Goal: Task Accomplishment & Management: Use online tool/utility

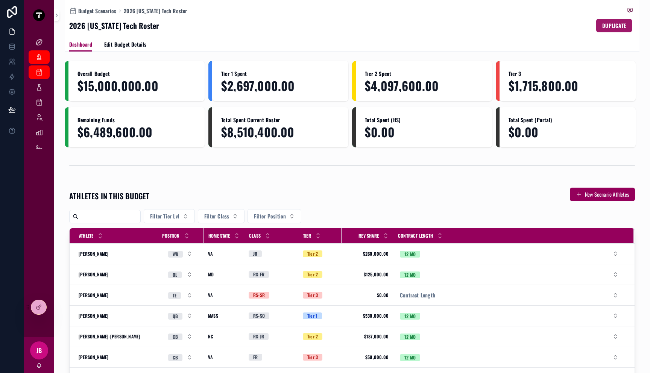
click at [606, 27] on span "DUPLICATE" at bounding box center [614, 26] width 24 height 8
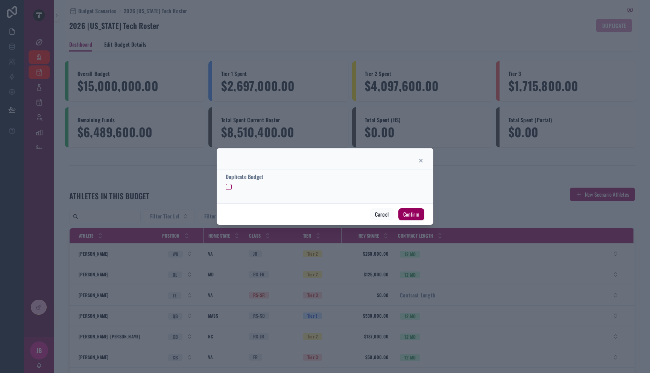
click at [229, 191] on form "Duplicate Budget" at bounding box center [325, 185] width 199 height 24
click at [228, 188] on button "button" at bounding box center [229, 187] width 6 height 6
click at [413, 212] on button "Confirm" at bounding box center [411, 214] width 26 height 12
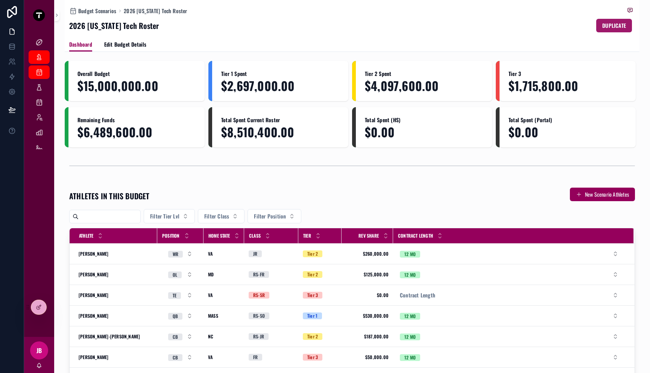
click at [602, 21] on button "DUPLICATE" at bounding box center [614, 26] width 36 height 14
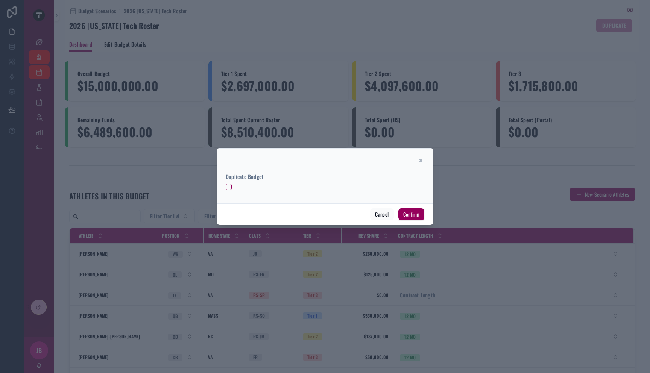
click at [223, 185] on div "Duplicate Budget" at bounding box center [325, 186] width 217 height 33
click at [230, 187] on button "button" at bounding box center [229, 187] width 6 height 6
click at [416, 216] on button "Confirm" at bounding box center [411, 214] width 26 height 12
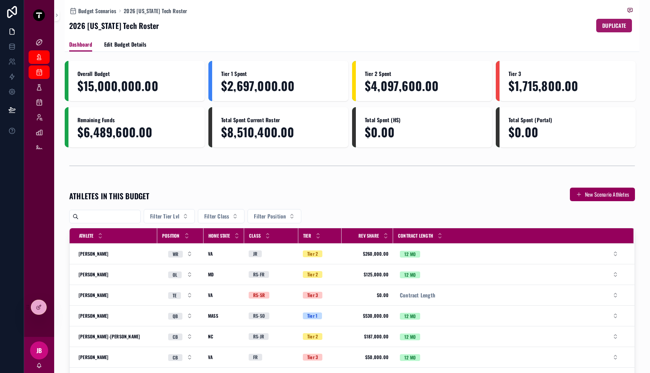
click at [605, 25] on span "DUPLICATE" at bounding box center [614, 26] width 24 height 8
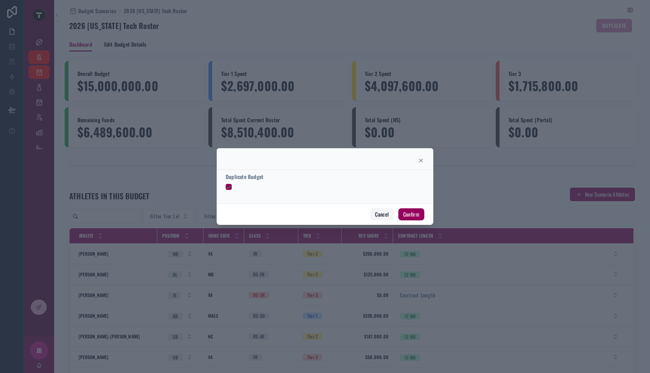
click at [377, 216] on button "Cancel" at bounding box center [381, 214] width 23 height 12
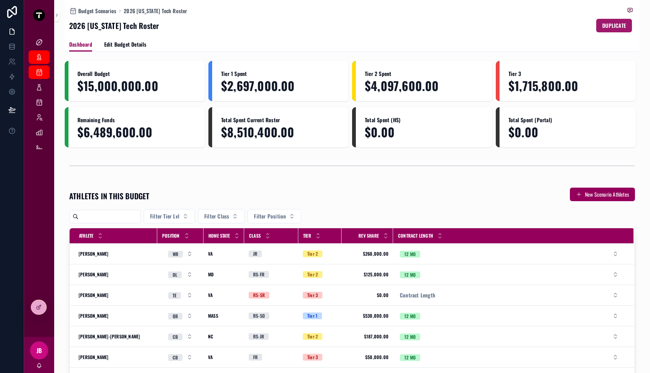
click at [613, 24] on span "DUPLICATE" at bounding box center [614, 26] width 24 height 8
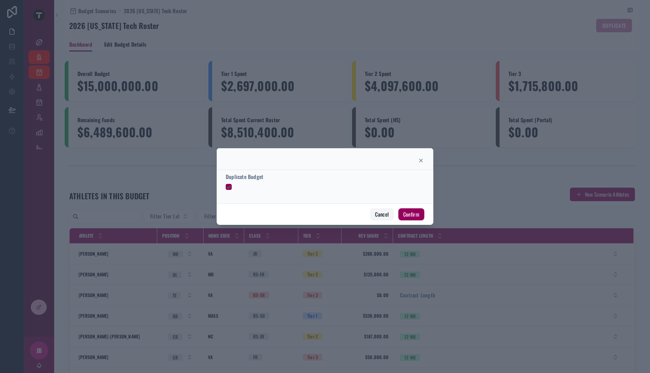
click at [384, 218] on button "Cancel" at bounding box center [381, 214] width 23 height 12
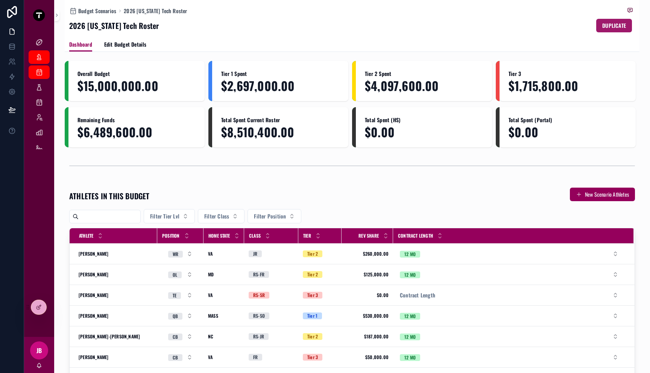
click at [608, 24] on span "DUPLICATE" at bounding box center [614, 26] width 24 height 8
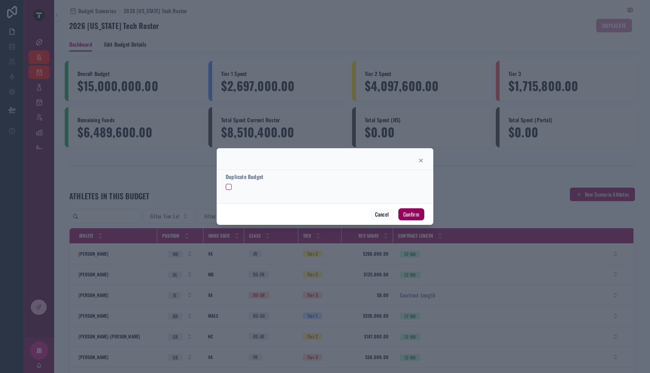
click at [234, 188] on div at bounding box center [325, 187] width 199 height 6
click at [231, 187] on button "button" at bounding box center [229, 187] width 6 height 6
click at [405, 214] on button "Confirm" at bounding box center [411, 214] width 26 height 12
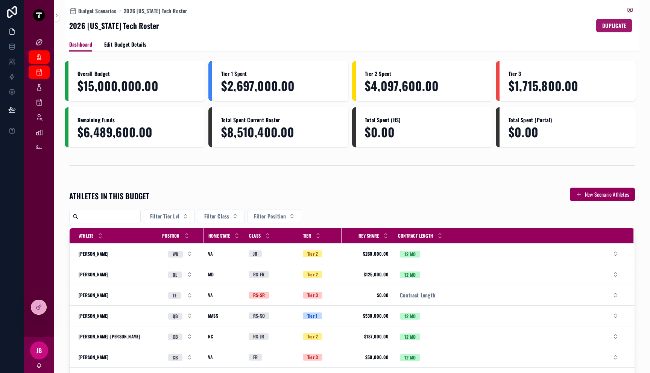
click at [620, 27] on span "DUPLICATE" at bounding box center [614, 26] width 24 height 8
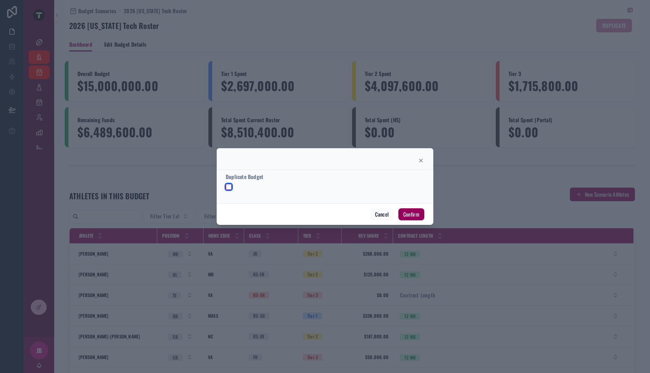
click at [229, 187] on button "button" at bounding box center [229, 187] width 6 height 6
click at [408, 214] on button "Confirm" at bounding box center [411, 214] width 26 height 12
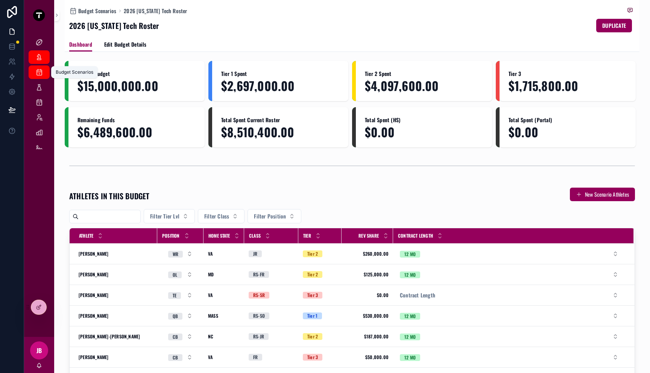
click at [41, 69] on icon "scrollable content" at bounding box center [39, 72] width 8 height 8
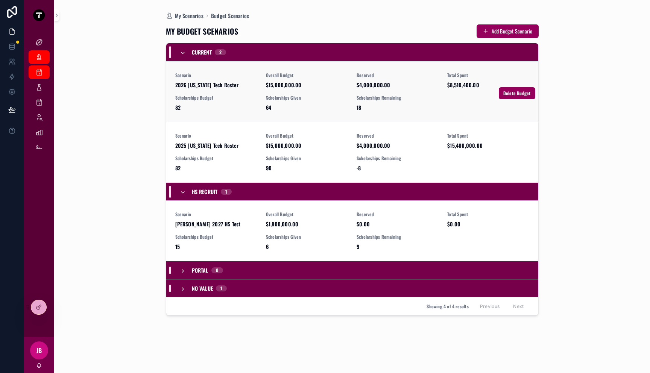
click at [260, 89] on div "Scenario 2026 Virginia Tech Roster Overall Budget $15,000,000.00 Reserved $4,00…" at bounding box center [352, 91] width 354 height 39
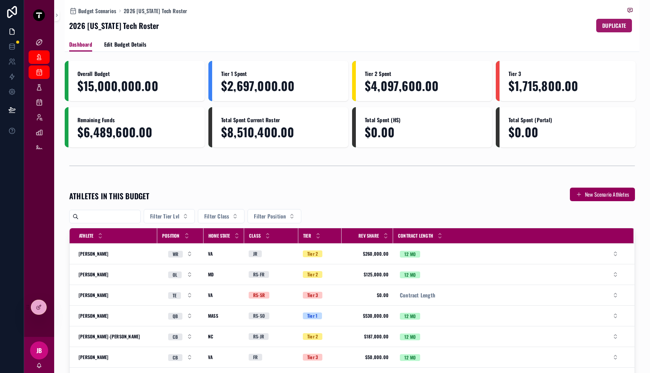
click at [602, 27] on span "DUPLICATE" at bounding box center [614, 26] width 24 height 8
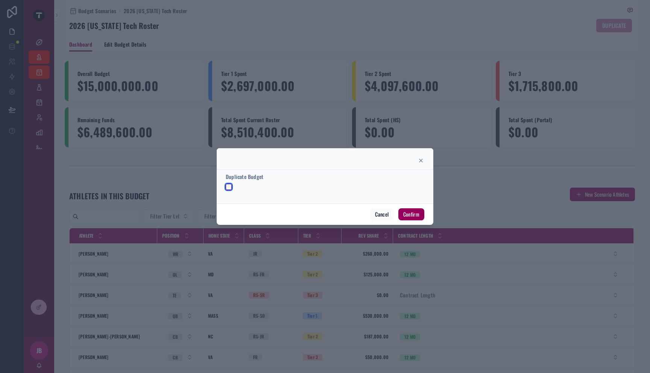
click at [227, 187] on button "button" at bounding box center [229, 187] width 6 height 6
click at [417, 218] on button "Confirm" at bounding box center [411, 214] width 26 height 12
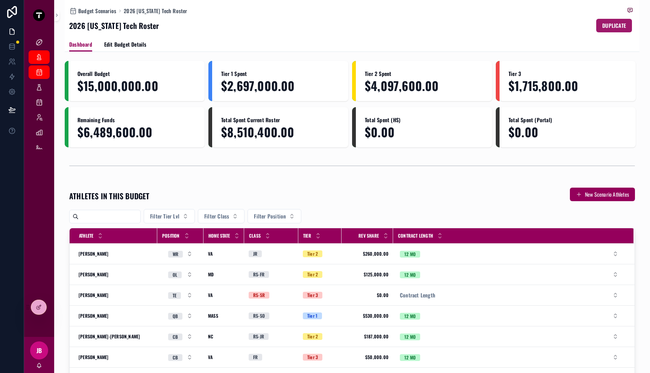
click at [602, 27] on span "DUPLICATE" at bounding box center [614, 26] width 24 height 8
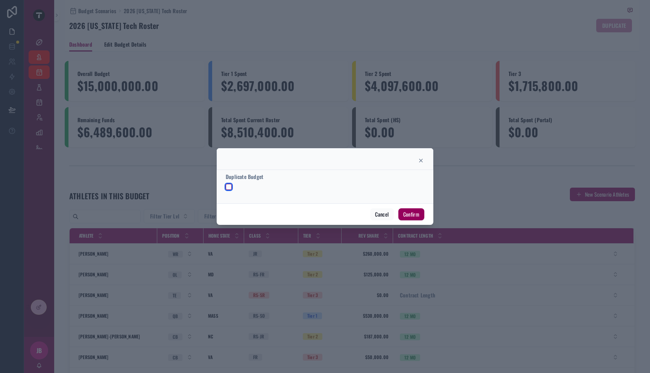
click at [230, 188] on button "button" at bounding box center [229, 187] width 6 height 6
click at [409, 216] on button "Confirm" at bounding box center [411, 214] width 26 height 12
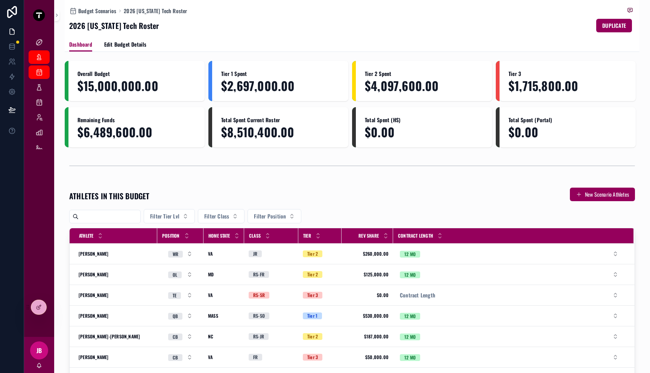
click at [294, 23] on div "2026 [US_STATE] Tech Roster DUPLICATE" at bounding box center [352, 25] width 566 height 14
click at [617, 21] on button "DUPLICATE" at bounding box center [614, 26] width 36 height 14
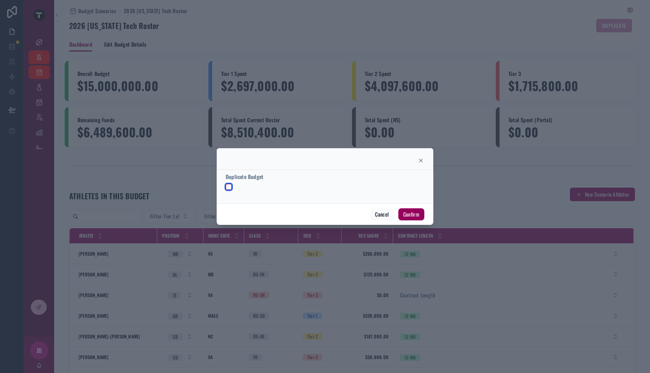
click at [228, 187] on button "button" at bounding box center [229, 187] width 6 height 6
click at [417, 214] on button "Confirm" at bounding box center [411, 214] width 26 height 12
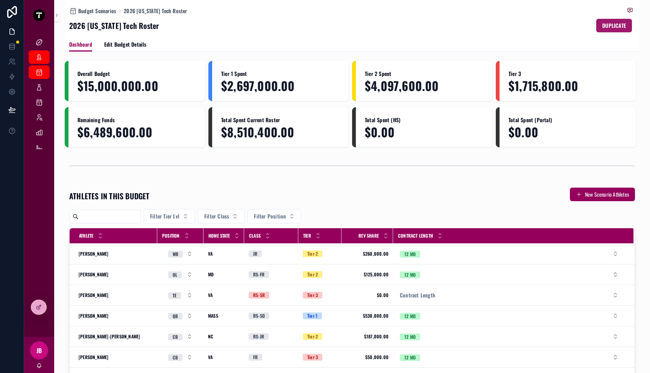
click at [602, 24] on span "DUPLICATE" at bounding box center [614, 26] width 24 height 8
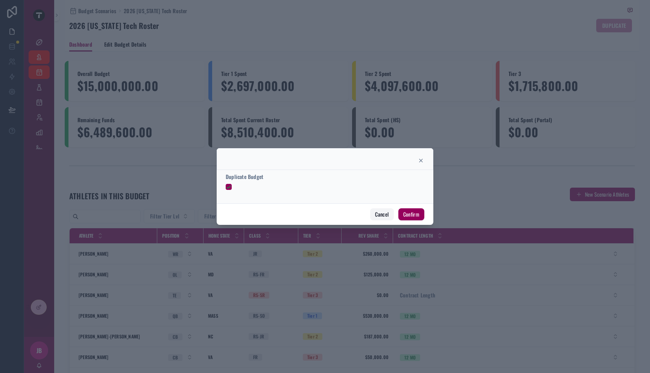
click at [378, 214] on button "Cancel" at bounding box center [381, 214] width 23 height 12
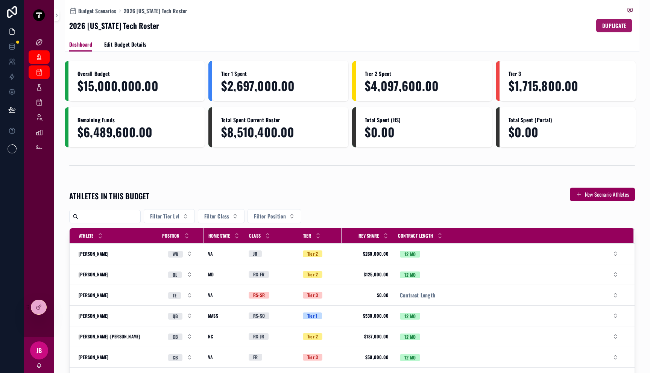
click at [612, 29] on span "DUPLICATE" at bounding box center [614, 26] width 24 height 8
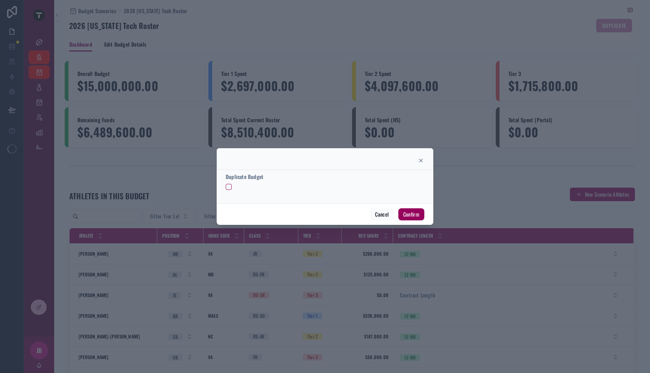
click at [235, 186] on div at bounding box center [325, 187] width 199 height 6
click at [231, 187] on button "button" at bounding box center [229, 187] width 6 height 6
click at [412, 216] on button "Confirm" at bounding box center [411, 214] width 26 height 12
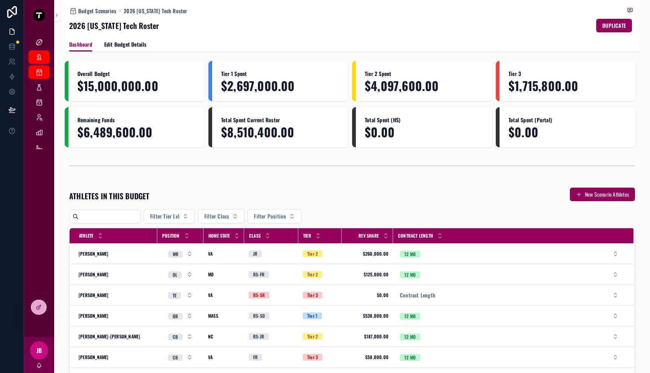
click at [263, 22] on div "2026 [US_STATE] Tech Roster DUPLICATE" at bounding box center [352, 25] width 566 height 14
click at [603, 26] on span "DUPLICATE" at bounding box center [614, 26] width 24 height 8
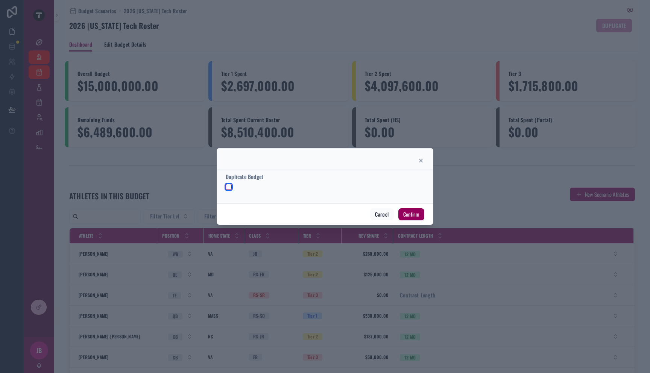
click at [229, 187] on button "button" at bounding box center [229, 187] width 6 height 6
click at [416, 214] on button "Confirm" at bounding box center [411, 214] width 26 height 12
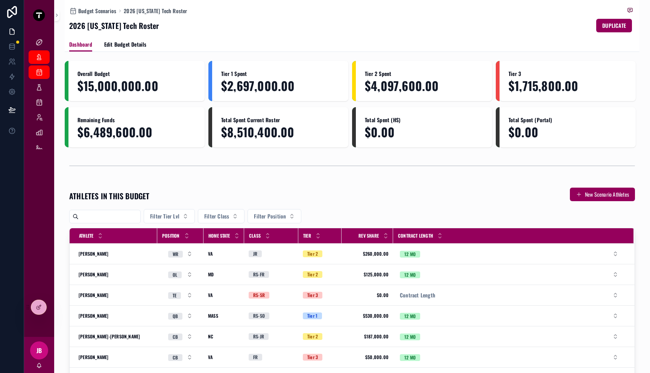
click at [386, 34] on div "Budget Scenarios 2026 [US_STATE] Tech Roster 2026 [US_STATE] Tech Roster DUPLIC…" at bounding box center [352, 18] width 566 height 37
click at [611, 23] on span "DUPLICATE" at bounding box center [614, 26] width 24 height 8
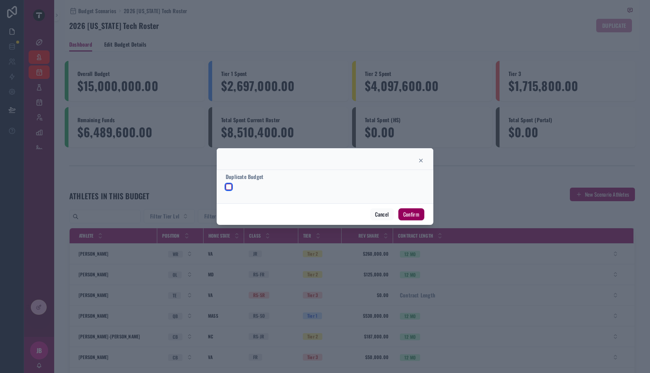
click at [227, 188] on button "button" at bounding box center [229, 187] width 6 height 6
click at [408, 212] on button "Confirm" at bounding box center [411, 214] width 26 height 12
